Goal: Task Accomplishment & Management: Use online tool/utility

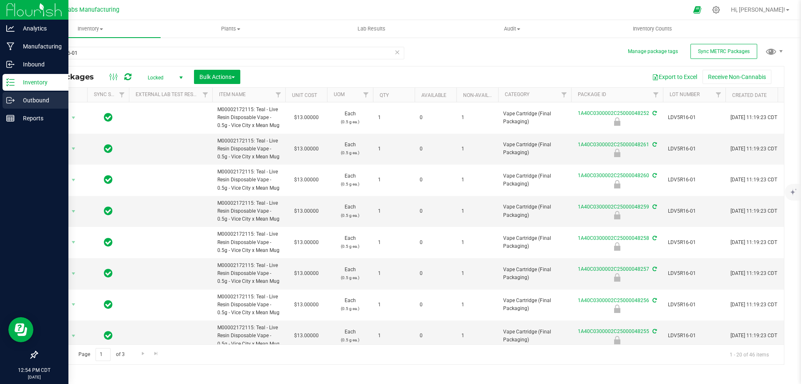
click at [8, 100] on icon at bounding box center [10, 100] width 8 height 8
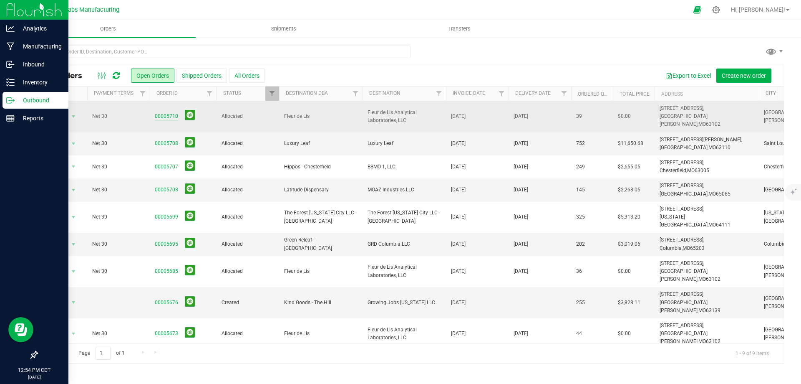
click at [162, 112] on link "00005710" at bounding box center [166, 116] width 23 height 8
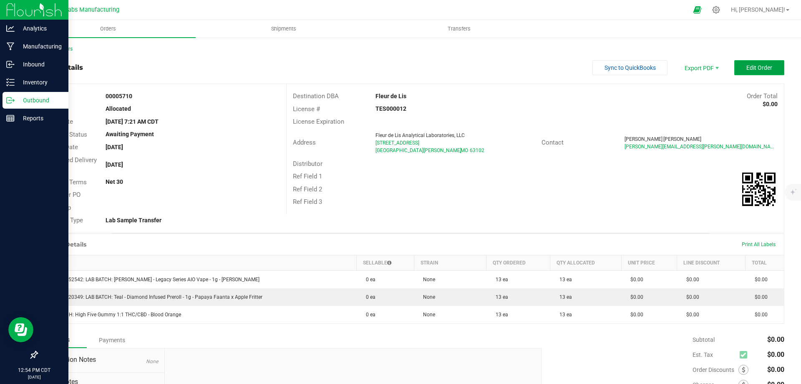
click at [756, 70] on span "Edit Order" at bounding box center [760, 67] width 26 height 7
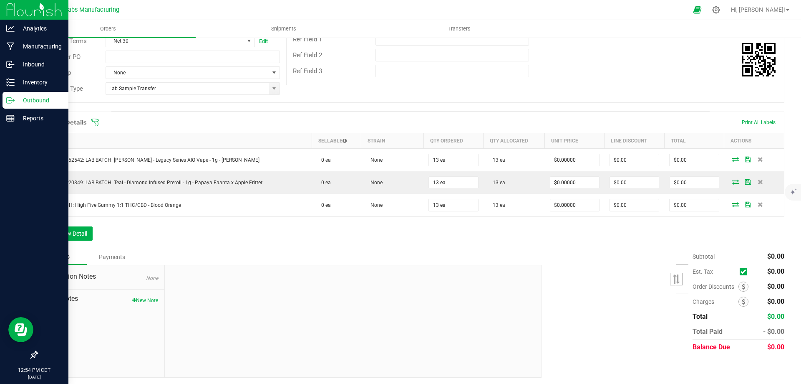
scroll to position [147, 0]
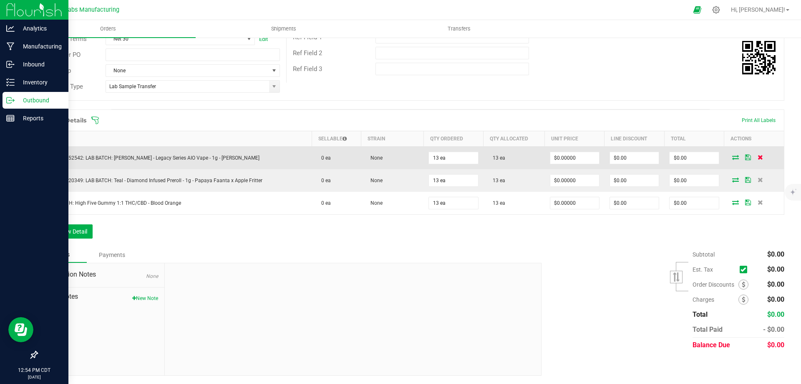
click at [758, 159] on icon at bounding box center [760, 156] width 5 height 5
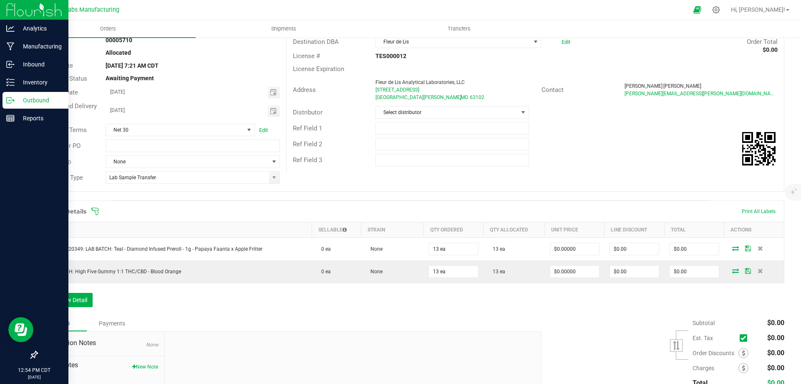
scroll to position [0, 0]
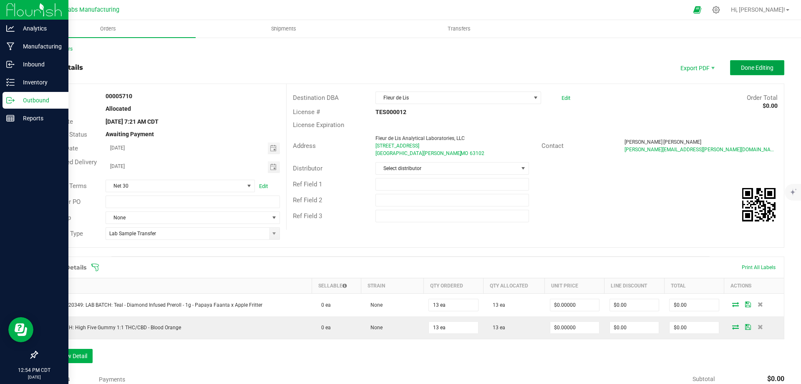
click at [753, 71] on span "Done Editing" at bounding box center [757, 67] width 33 height 7
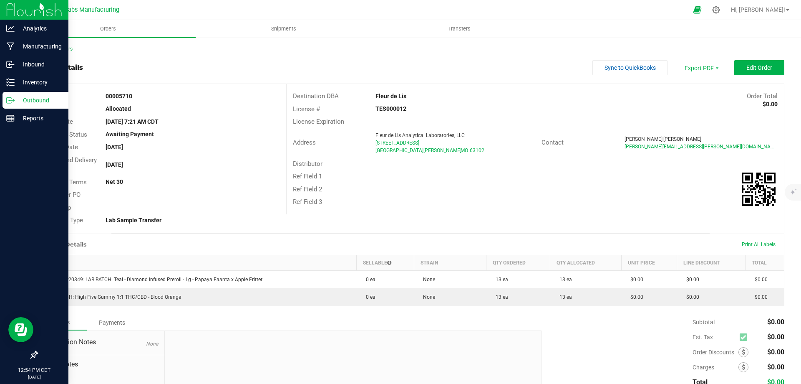
click at [13, 100] on icon at bounding box center [10, 100] width 8 height 8
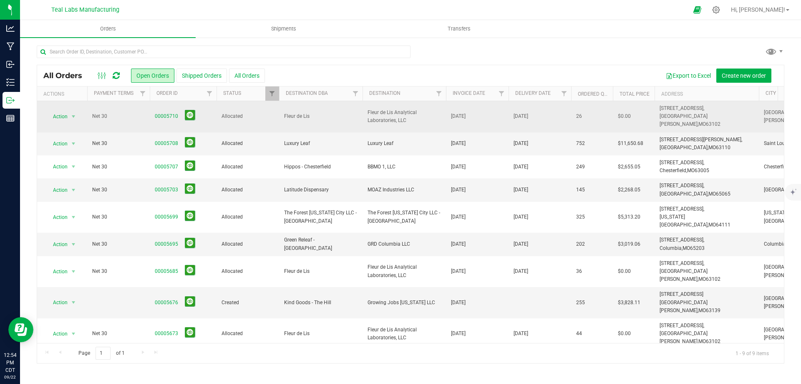
click at [360, 107] on td "Fleur de Lis" at bounding box center [320, 116] width 83 height 31
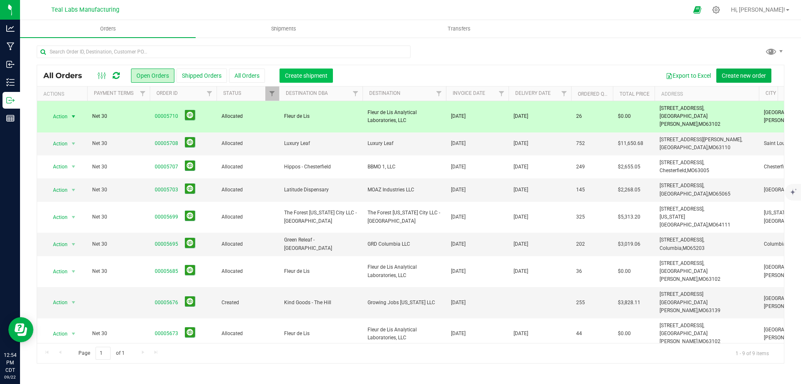
click at [313, 75] on span "Create shipment" at bounding box center [306, 75] width 43 height 7
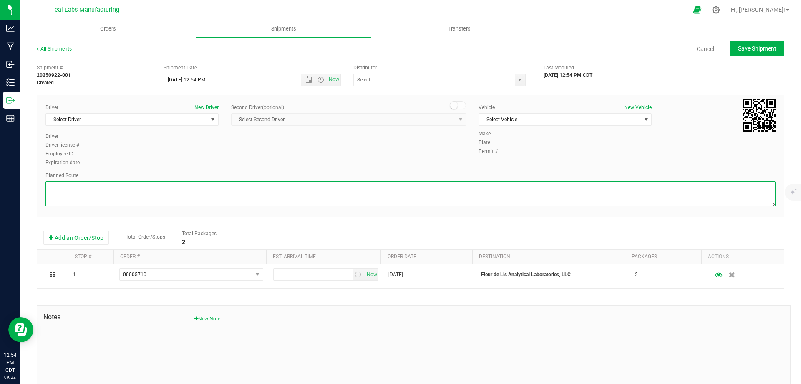
click at [184, 204] on textarea at bounding box center [410, 193] width 730 height 25
paste textarea "Head southeast on [GEOGRAPHIC_DATA] 0.8 mi Turn right onto [GEOGRAPHIC_DATA]/Ol…"
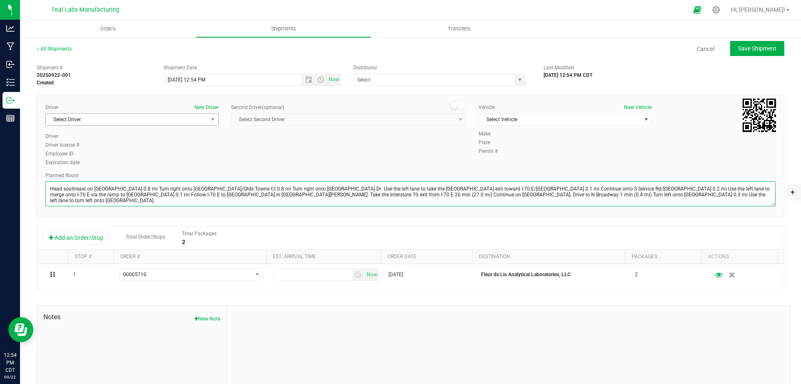
type textarea "Head southeast on [GEOGRAPHIC_DATA] 0.8 mi Turn right onto [GEOGRAPHIC_DATA]/Ol…"
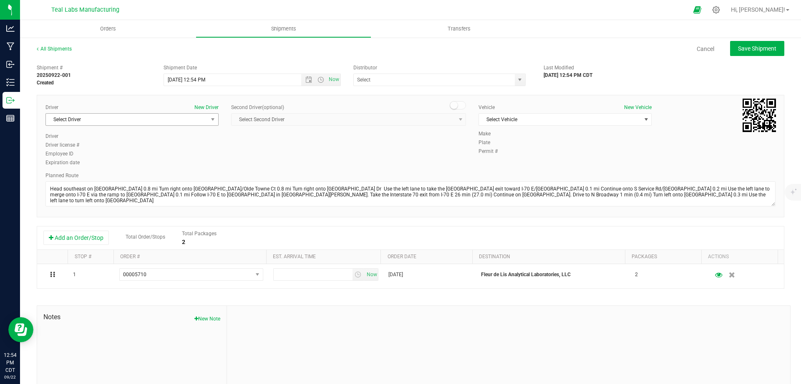
click at [147, 123] on span "Select Driver" at bounding box center [127, 120] width 162 height 12
click at [64, 154] on span "[PERSON_NAME]" at bounding box center [70, 154] width 38 height 11
type input "[PERSON_NAME]"
click at [543, 118] on span "Select Vehicle" at bounding box center [560, 120] width 162 height 12
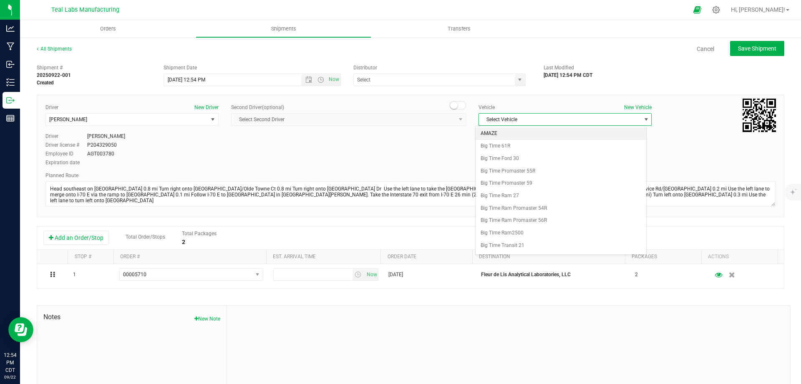
scroll to position [247, 0]
click at [410, 151] on div "Driver New Driver [PERSON_NAME] Select Driver [PERSON_NAME] Driver [PERSON_NAME…" at bounding box center [410, 136] width 743 height 64
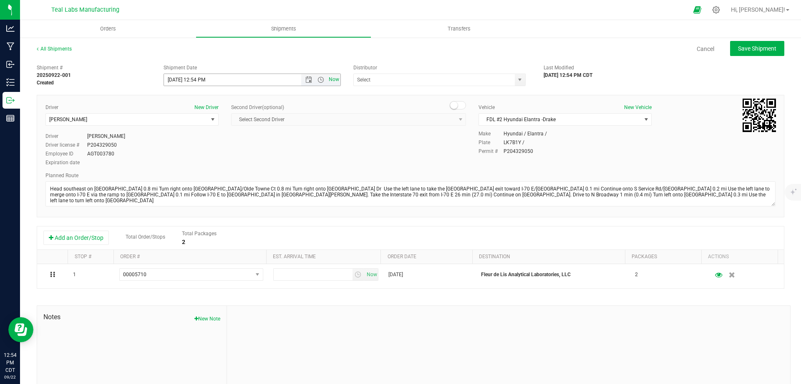
click at [327, 79] on span "Now" at bounding box center [334, 79] width 14 height 12
click at [744, 54] on button "Save Shipment" at bounding box center [757, 48] width 54 height 15
type input "[DATE] 5:54 PM"
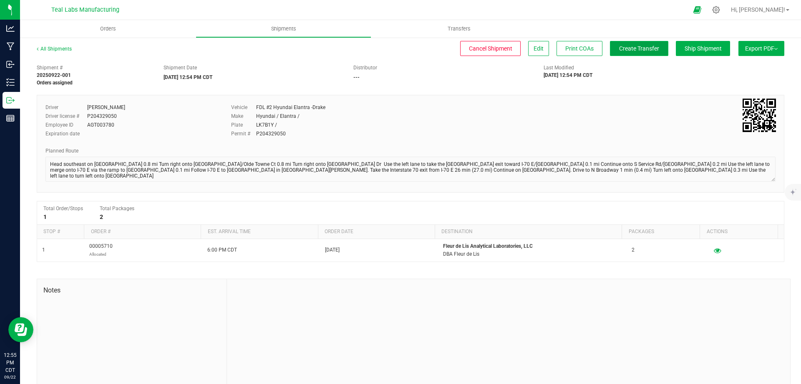
click at [639, 49] on span "Create Transfer" at bounding box center [639, 48] width 40 height 7
